Goal: Information Seeking & Learning: Learn about a topic

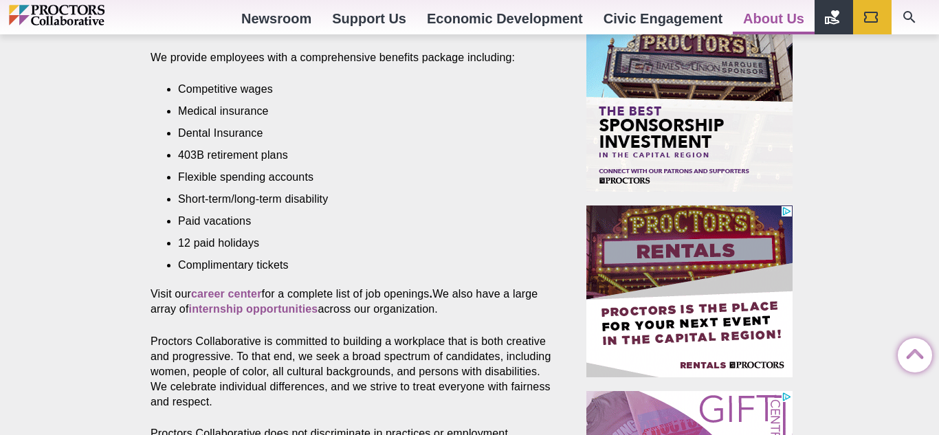
scroll to position [550, 0]
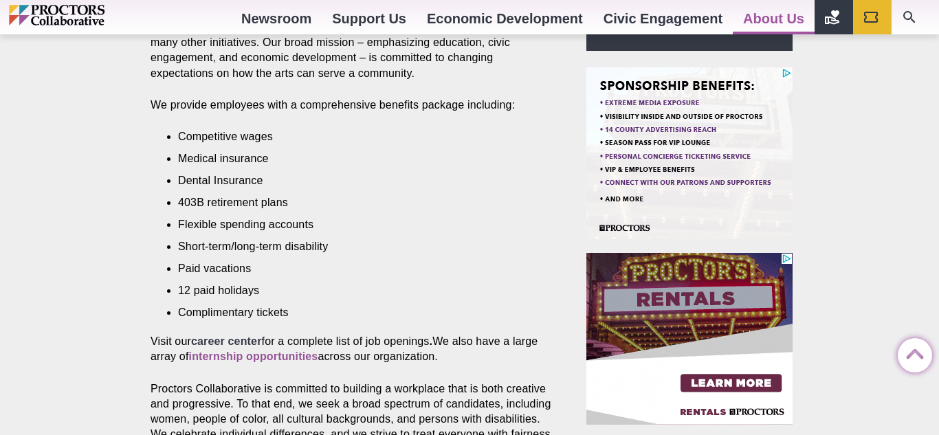
click at [225, 335] on strong "career center" at bounding box center [226, 341] width 71 height 12
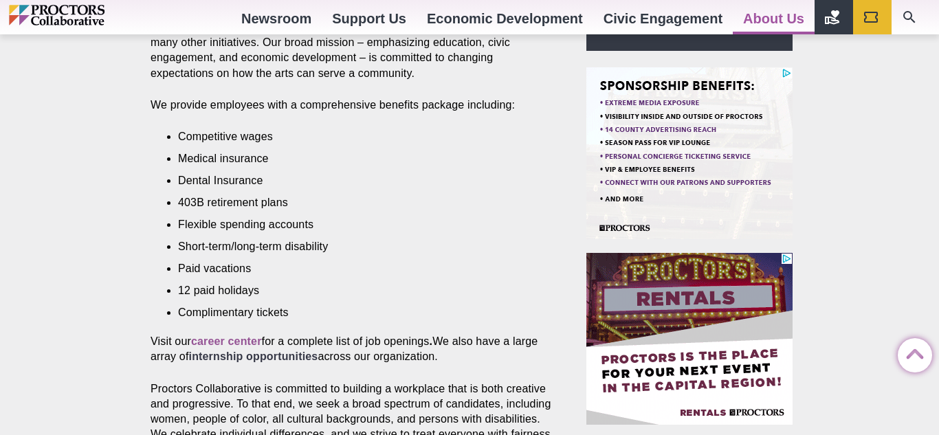
click at [261, 351] on strong "internship opportunities" at bounding box center [253, 357] width 129 height 12
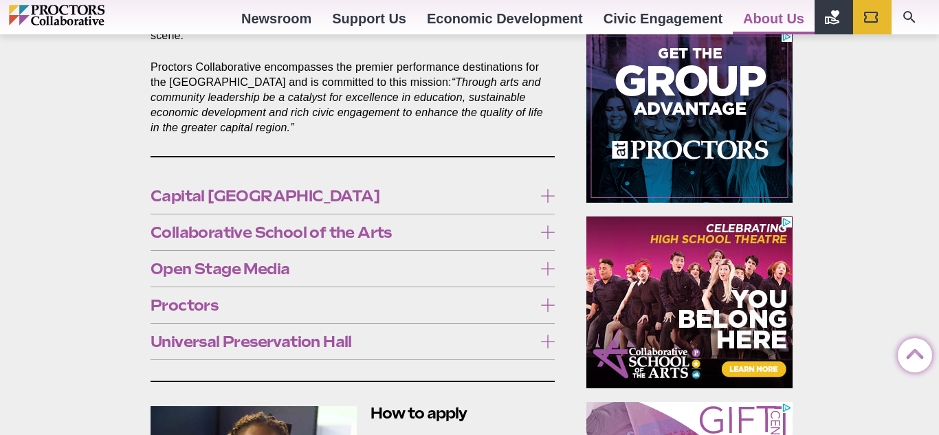
scroll to position [799, 0]
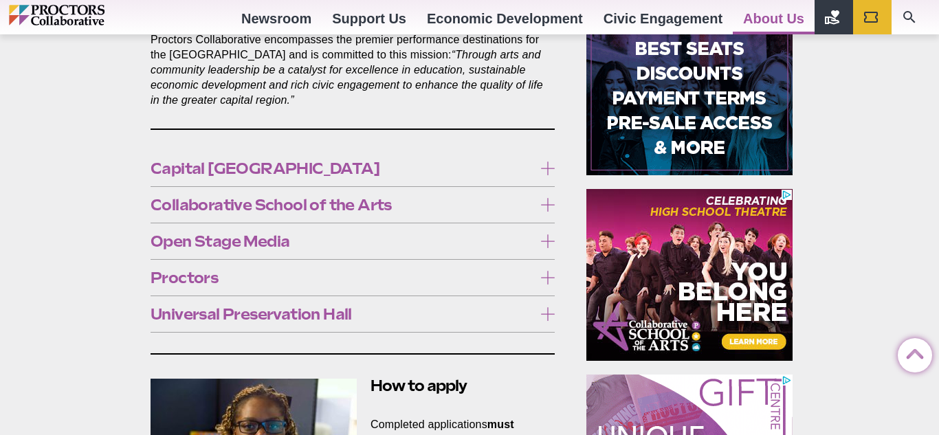
click at [546, 234] on icon at bounding box center [548, 241] width 14 height 14
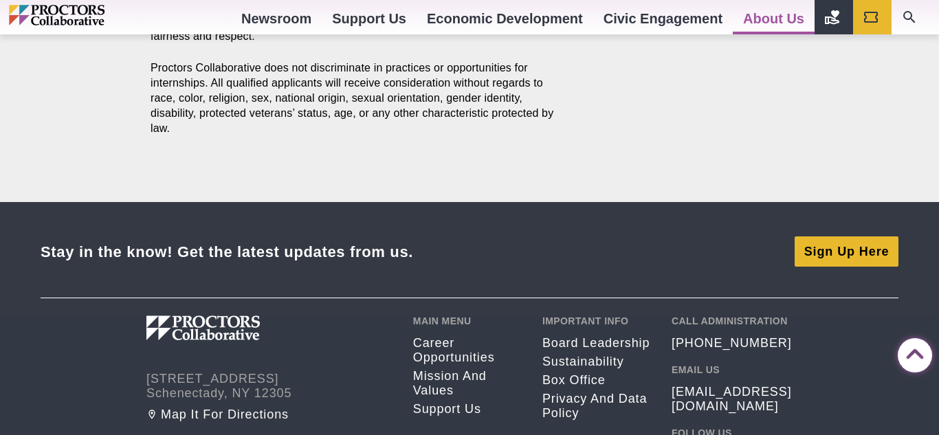
scroll to position [1789, 0]
